Goal: Information Seeking & Learning: Learn about a topic

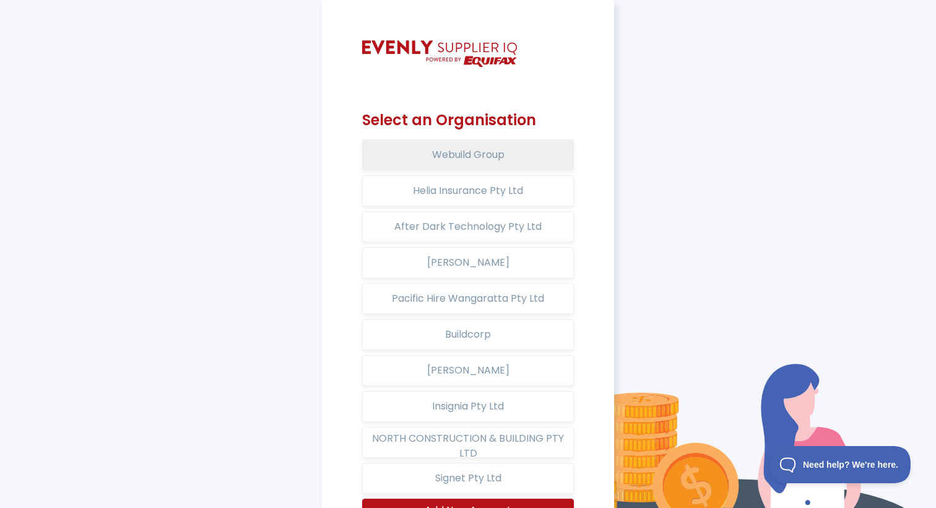
click at [434, 163] on button "Webuild Group" at bounding box center [468, 154] width 212 height 31
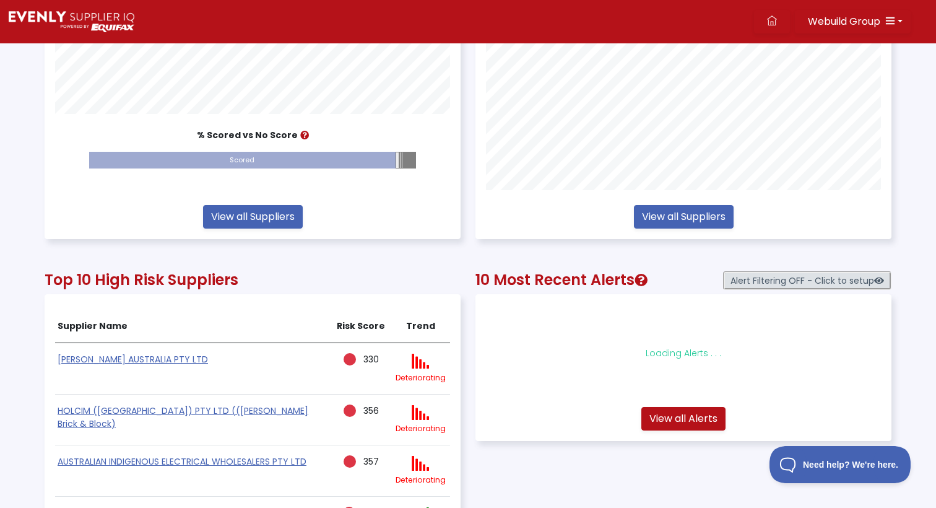
scroll to position [419, 0]
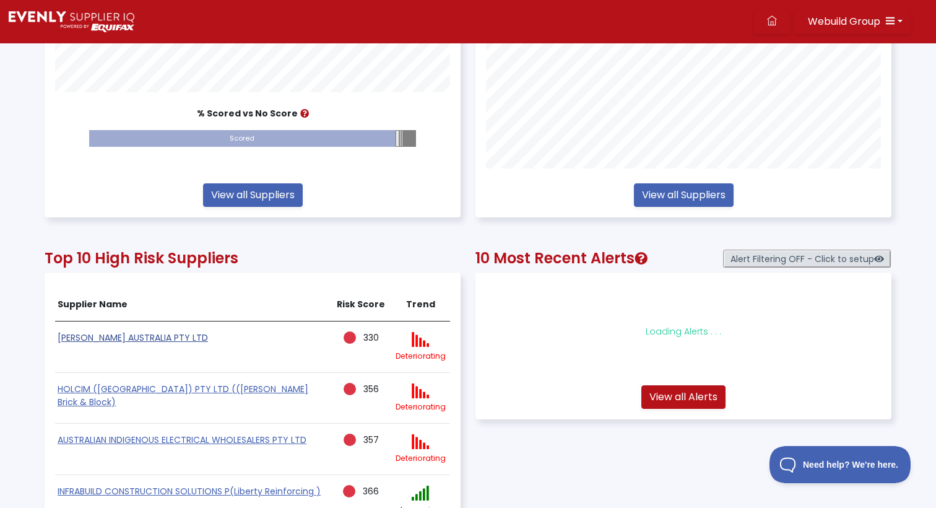
click at [122, 336] on link "[PERSON_NAME] AUSTRALIA PTY LTD" at bounding box center [133, 337] width 151 height 12
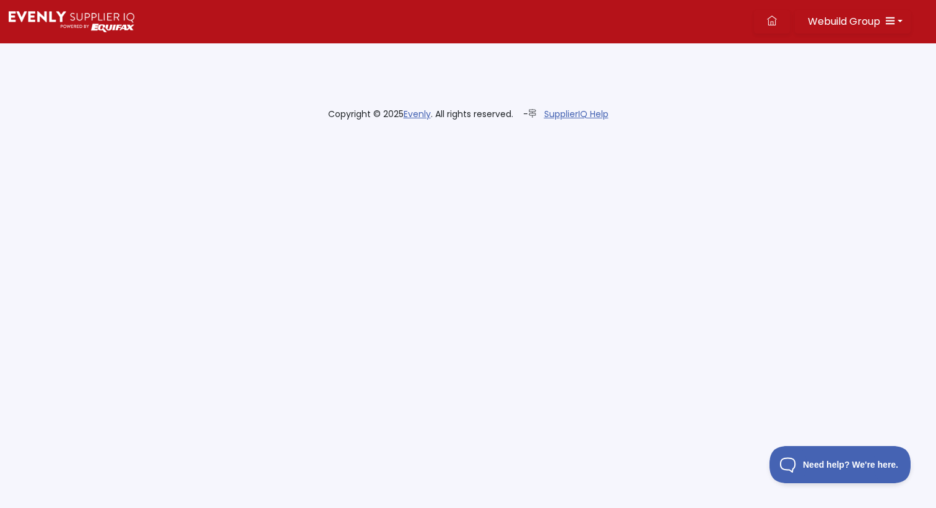
click at [97, 12] on img at bounding box center [72, 21] width 126 height 21
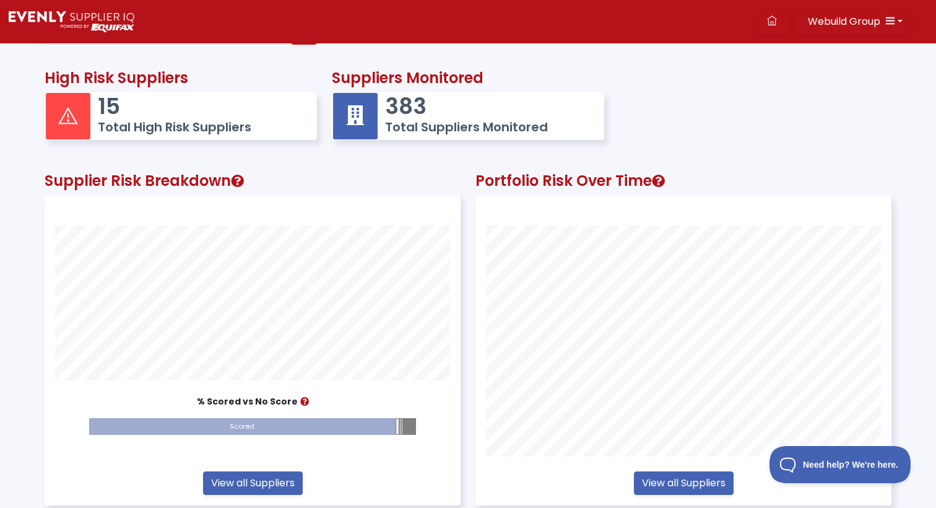
scroll to position [309, 415]
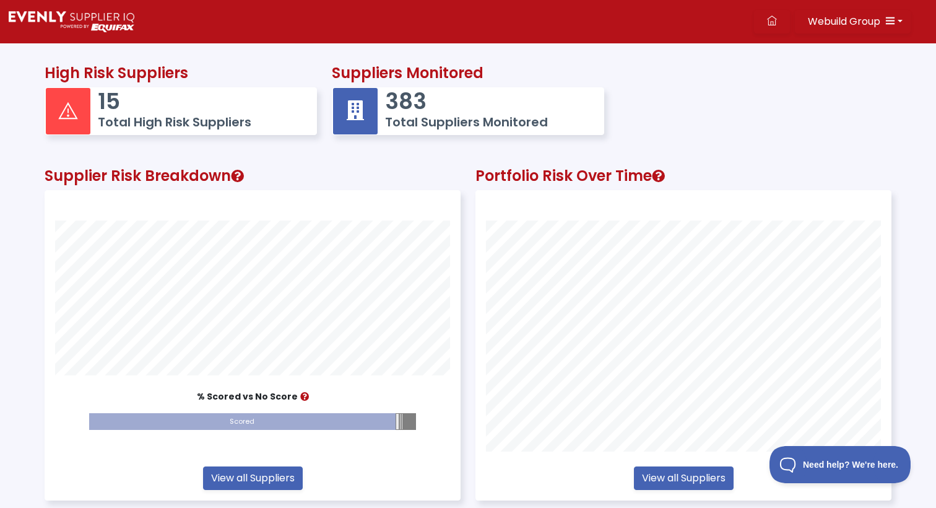
click at [214, 117] on h5 "Total High Risk Suppliers" at bounding box center [201, 122] width 207 height 15
click at [210, 115] on h5 "Total High Risk Suppliers" at bounding box center [201, 122] width 207 height 15
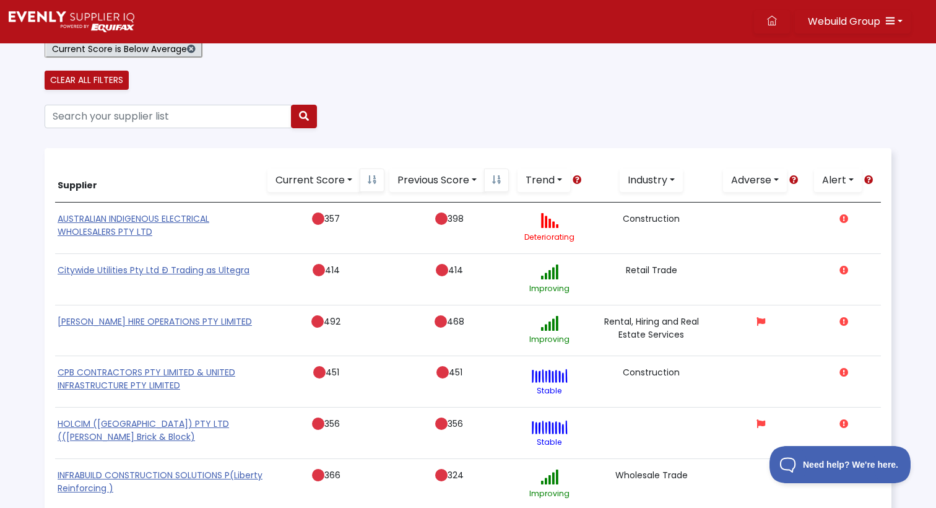
scroll to position [118, 0]
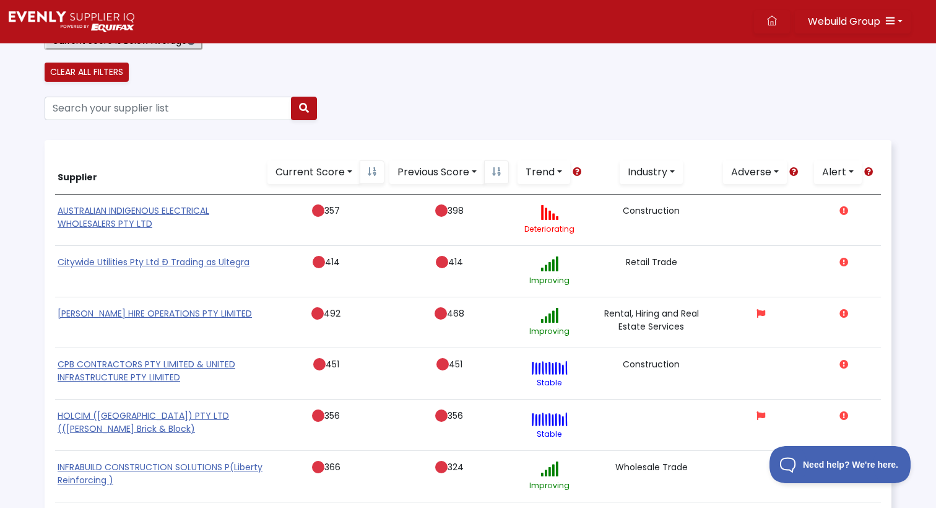
click at [150, 312] on link "[PERSON_NAME] HIRE OPERATIONS PTY LIMITED" at bounding box center [155, 313] width 194 height 12
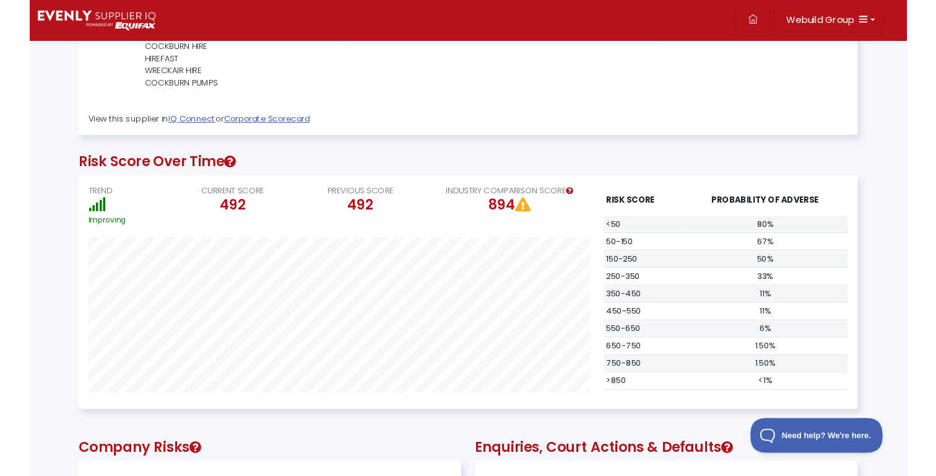
scroll to position [409, 0]
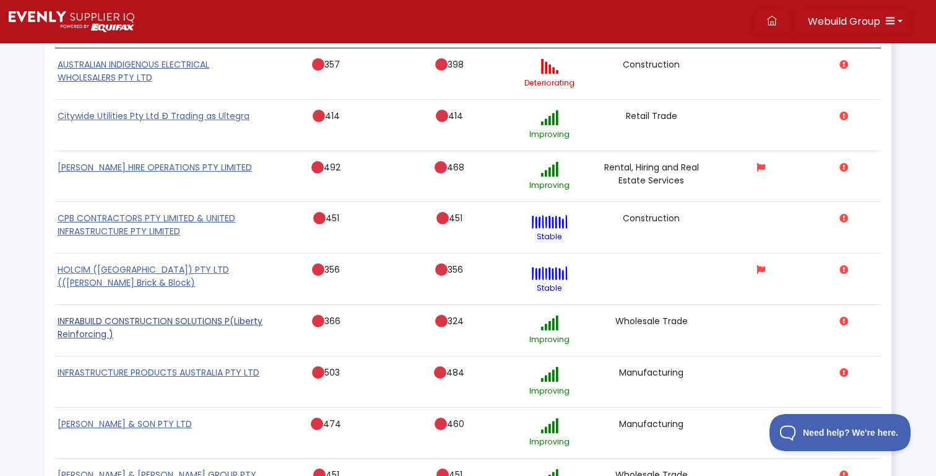
scroll to position [264, 0]
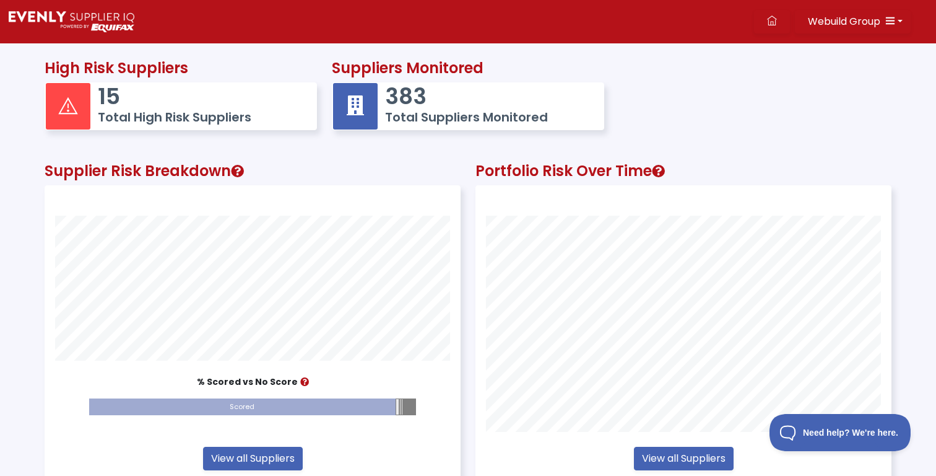
scroll to position [294, 415]
click at [380, 113] on div "383 Total Suppliers Monitored" at bounding box center [489, 106] width 222 height 46
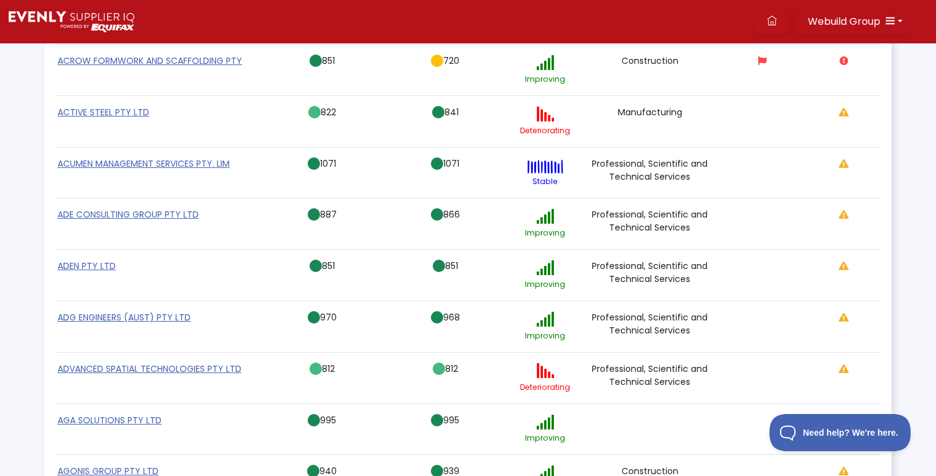
scroll to position [514, 0]
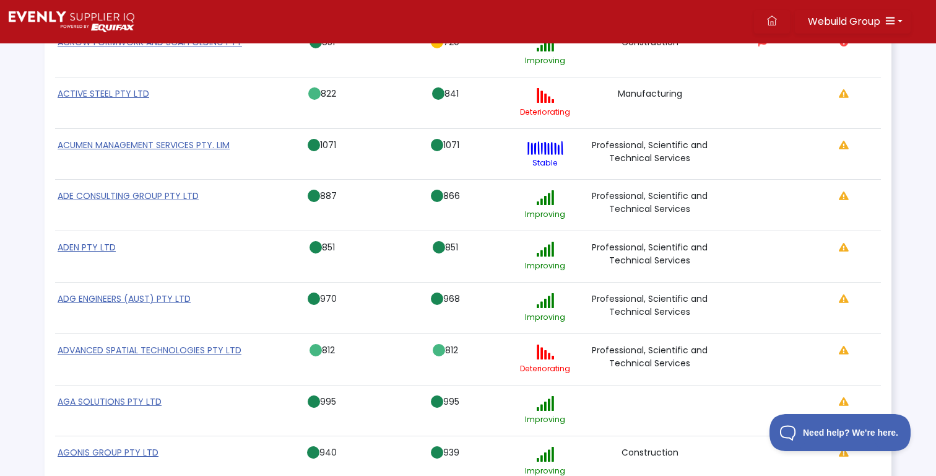
click at [130, 349] on link "ADVANCED SPATIAL TECHNOLOGIES PTY LTD" at bounding box center [150, 350] width 184 height 12
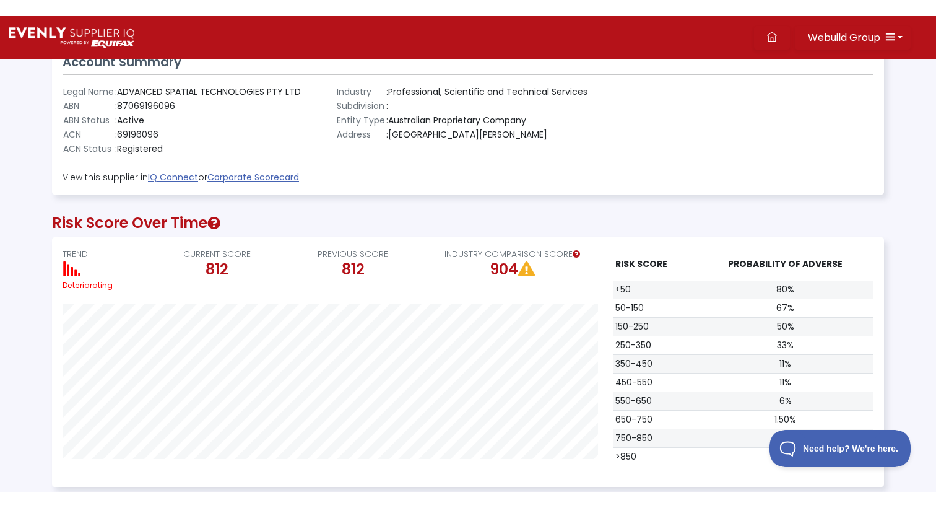
scroll to position [177, 0]
